Goal: Transaction & Acquisition: Purchase product/service

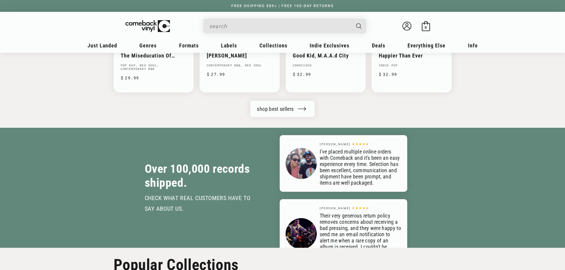
scroll to position [682, 0]
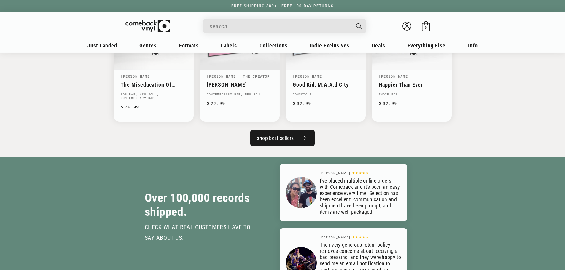
click at [287, 140] on link "shop best sellers" at bounding box center [282, 138] width 64 height 16
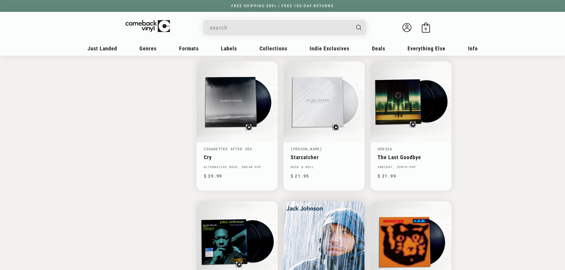
scroll to position [919, 0]
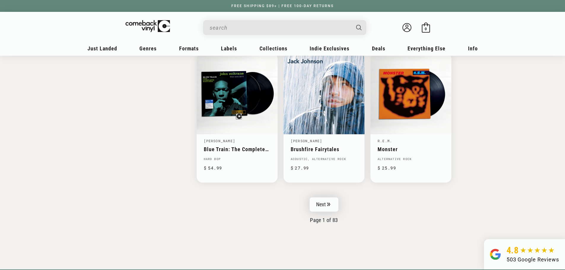
click at [325, 205] on link "Next" at bounding box center [323, 204] width 29 height 14
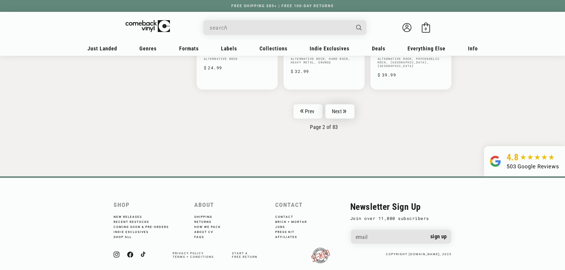
click at [341, 106] on link "Next" at bounding box center [339, 111] width 29 height 14
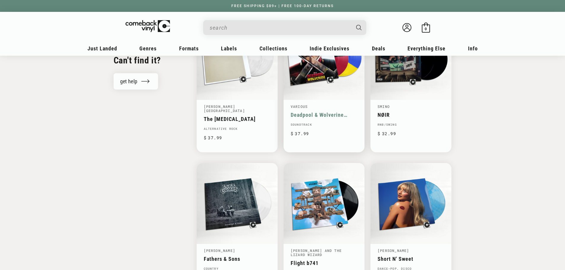
scroll to position [741, 0]
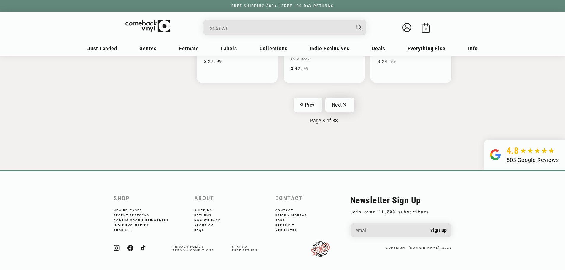
click at [353, 106] on link "Next" at bounding box center [339, 105] width 29 height 14
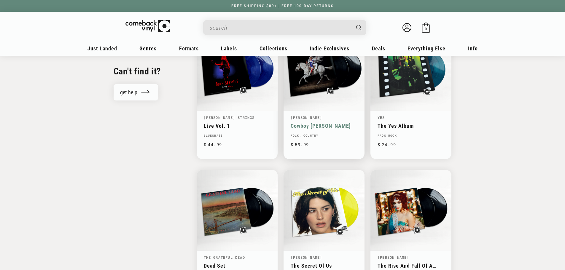
scroll to position [741, 0]
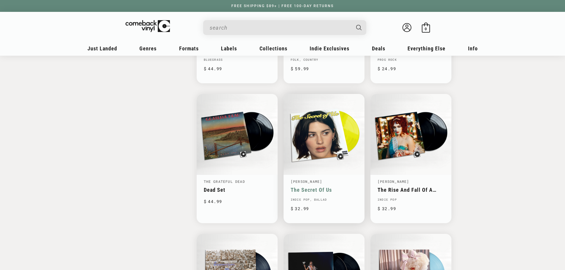
click at [325, 187] on link "The Secret Of Us" at bounding box center [323, 190] width 67 height 6
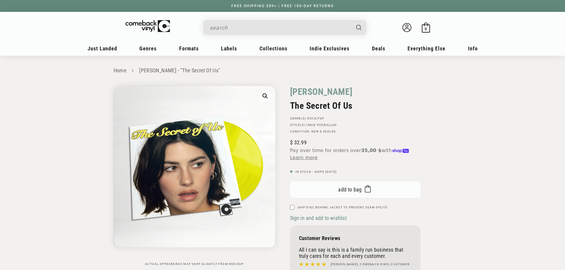
click at [341, 192] on span "Add to bag" at bounding box center [350, 189] width 24 height 6
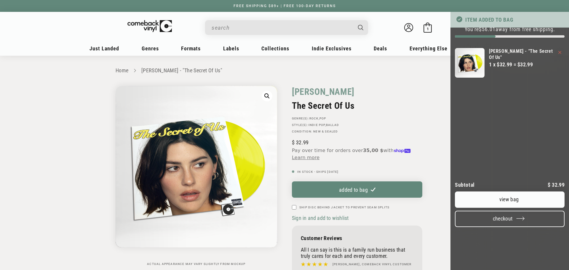
click at [499, 227] on button "Checkout" at bounding box center [510, 219] width 110 height 16
